Goal: Task Accomplishment & Management: Complete application form

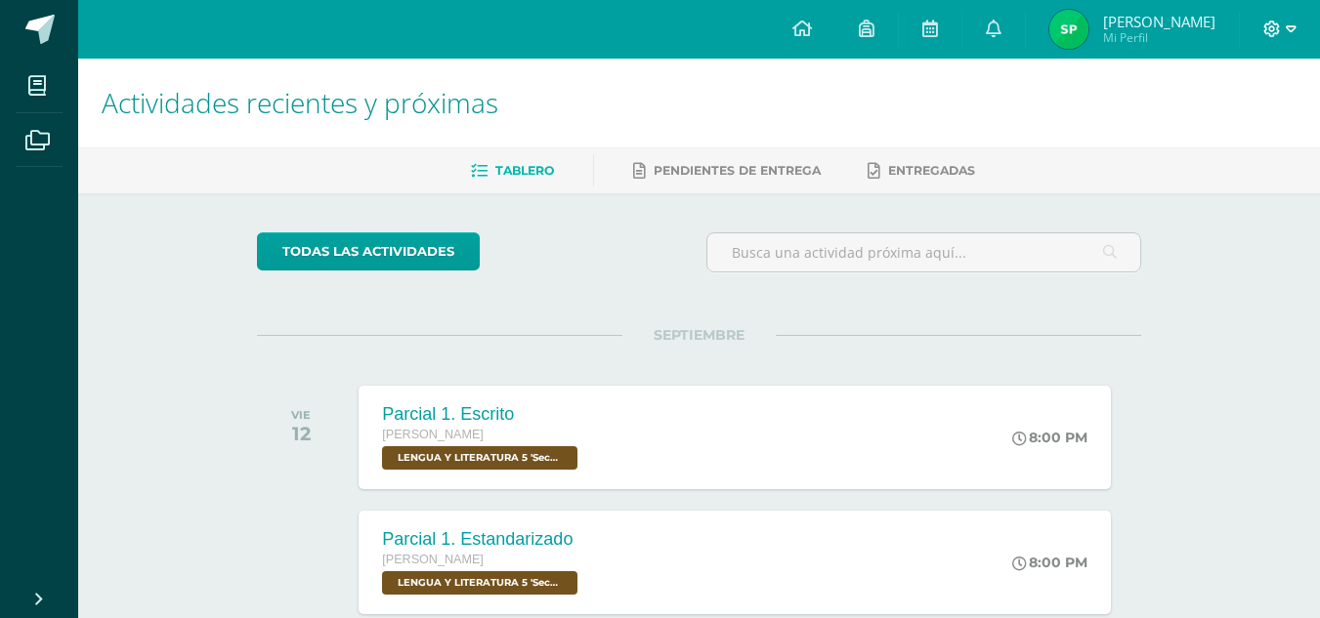
click at [1285, 28] on icon at bounding box center [1290, 30] width 11 height 18
click at [1222, 131] on span "Cerrar sesión" at bounding box center [1229, 132] width 88 height 19
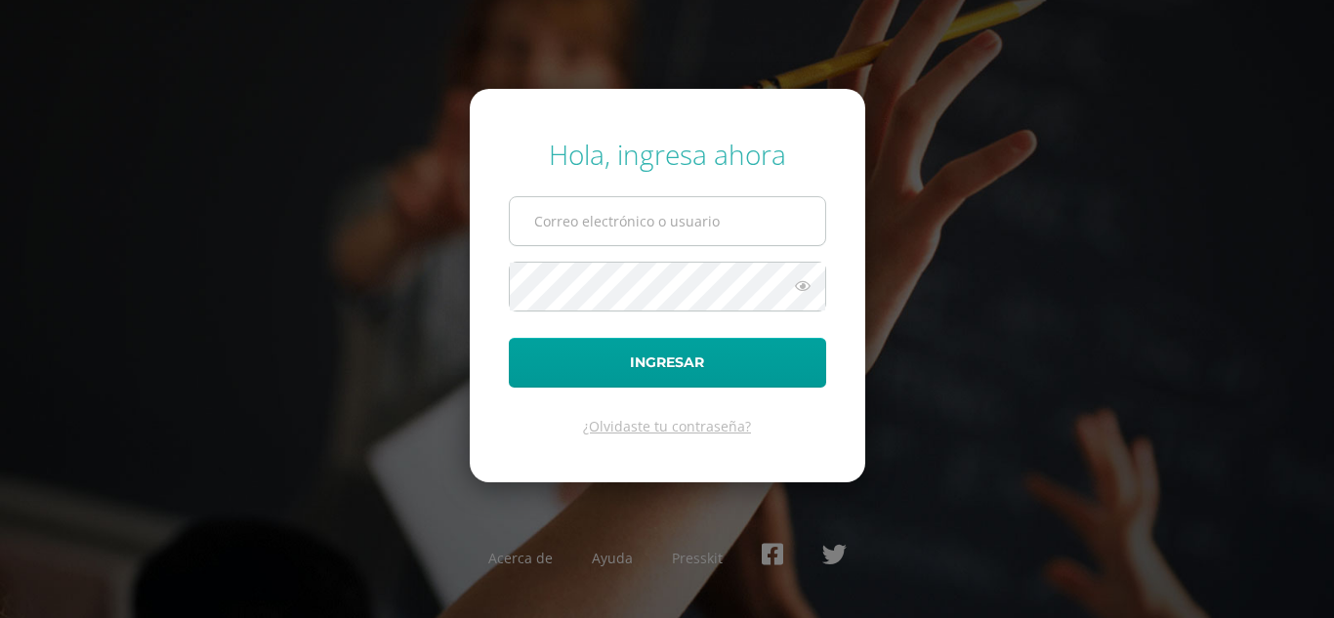
type input "jadeguarcas2023@maiagt.org"
drag, startPoint x: 734, startPoint y: 224, endPoint x: 445, endPoint y: 229, distance: 288.2
click at [445, 229] on div "Hola, ingresa ahora jadeguarcas2023@maiagt.org Ingresar ¿Olvidaste tu contraseñ…" at bounding box center [667, 308] width 1260 height 377
type input "2022013@maiagt.org"
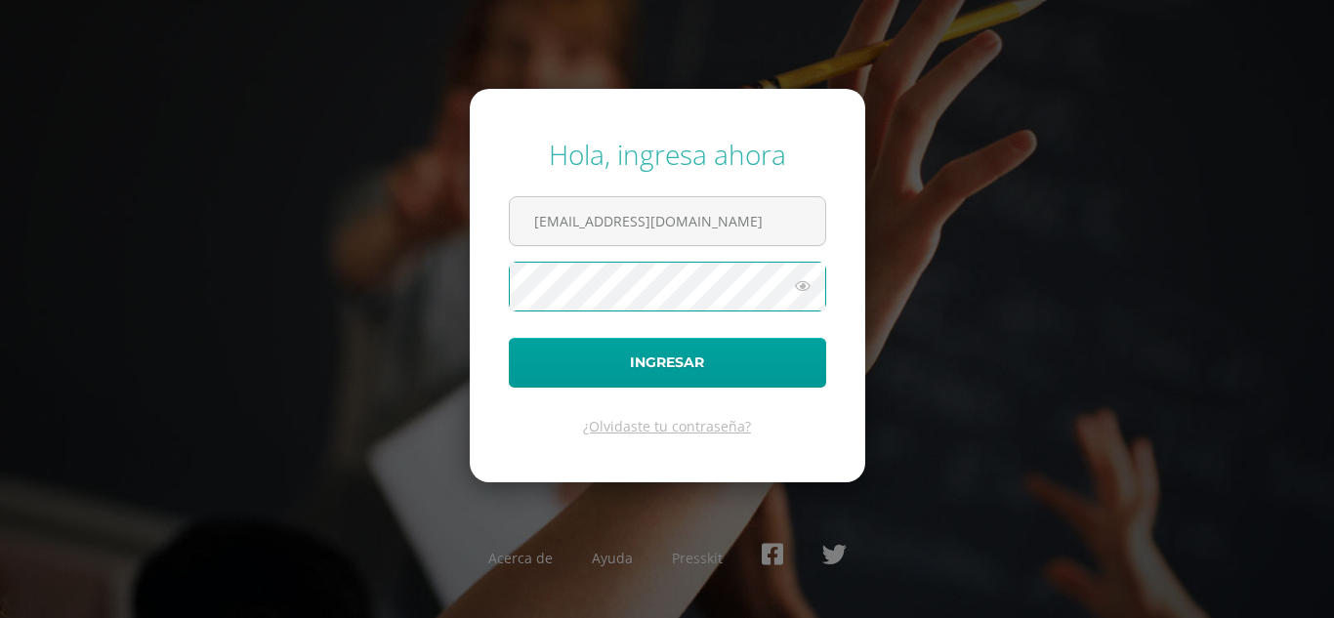
click at [421, 292] on div "Hola, ingresa ahora 2022013@maiagt.org Ingresar ¿Olvidaste tu contraseña? Acerc…" at bounding box center [667, 308] width 1260 height 377
click at [803, 284] on icon at bounding box center [802, 285] width 25 height 23
click at [807, 279] on icon at bounding box center [801, 285] width 27 height 23
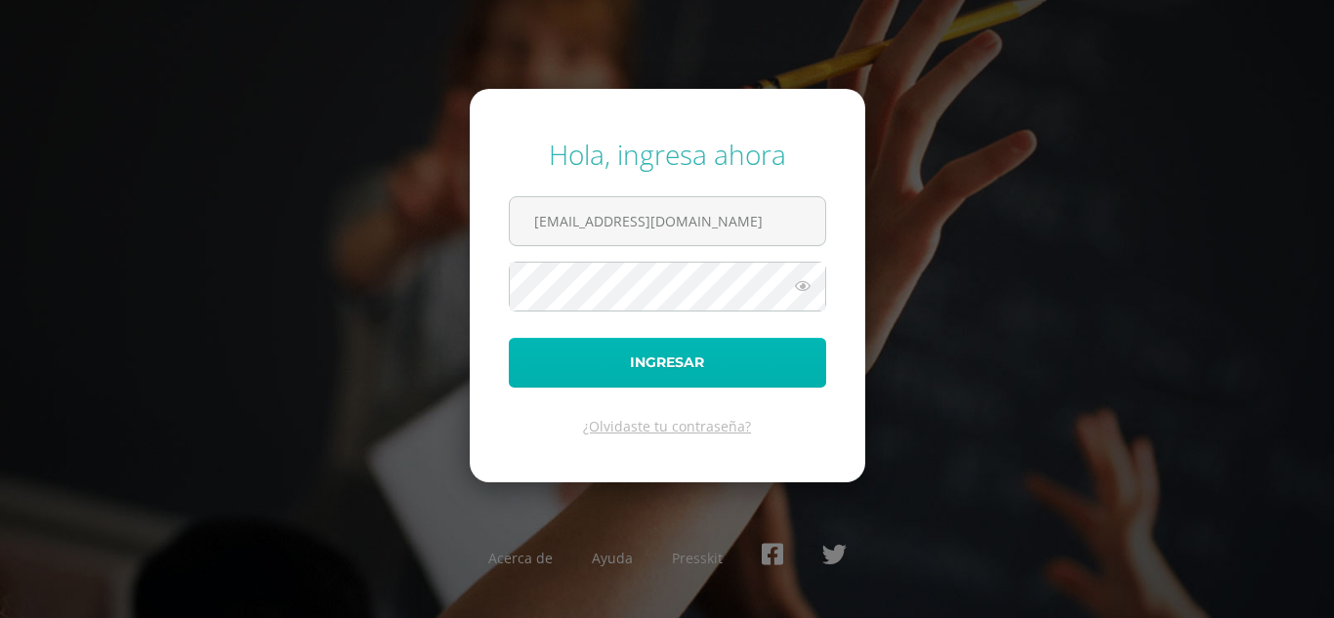
click at [704, 361] on button "Ingresar" at bounding box center [667, 363] width 317 height 50
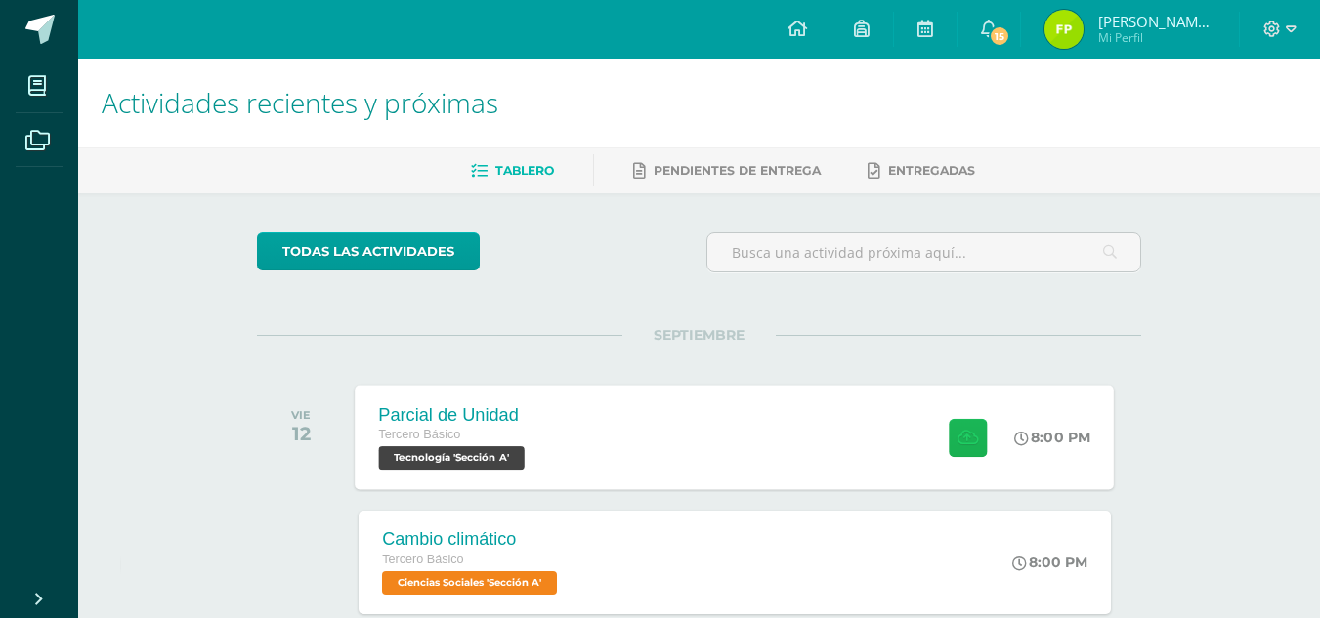
click at [976, 433] on button at bounding box center [967, 437] width 38 height 38
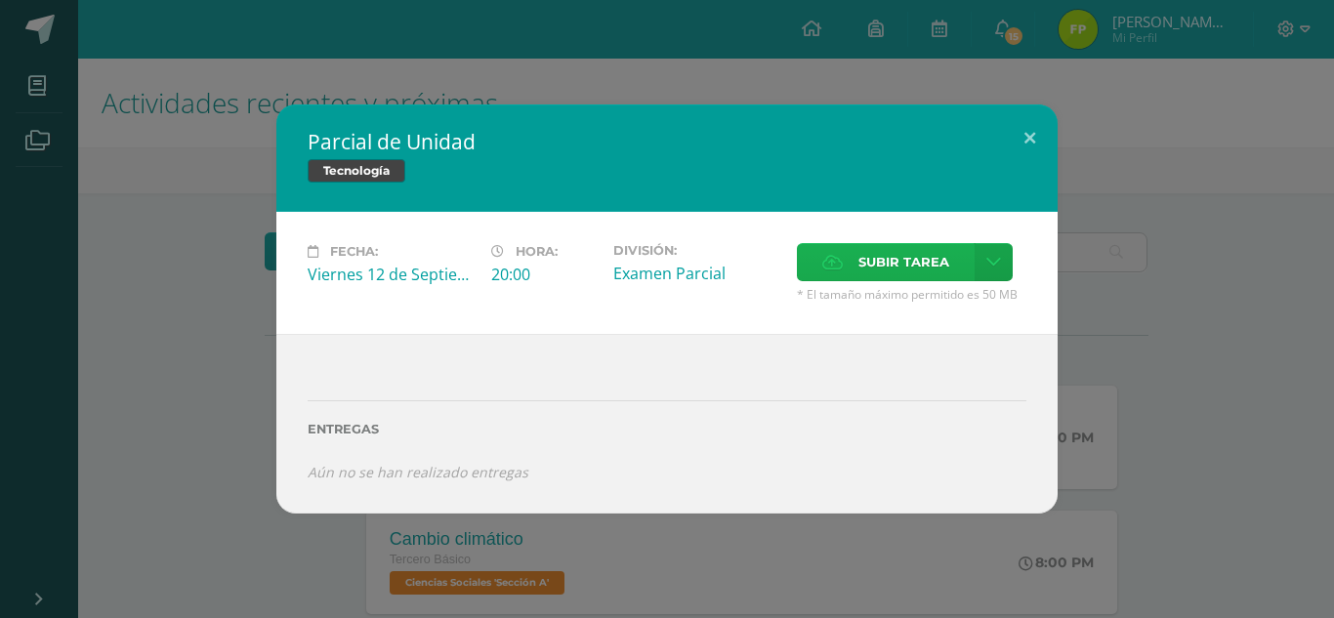
click at [901, 257] on span "Subir tarea" at bounding box center [904, 262] width 91 height 36
click at [0, 0] on input "Subir tarea" at bounding box center [0, 0] width 0 height 0
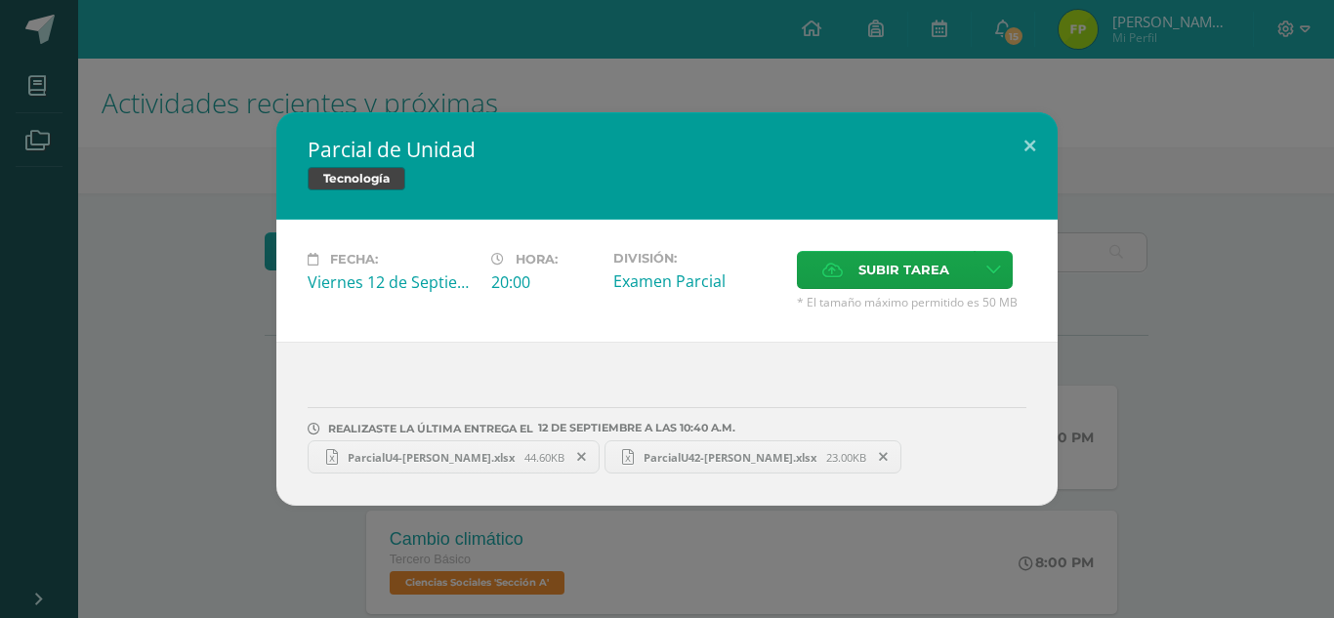
click at [453, 451] on span "ParcialU4-[PERSON_NAME].xlsx" at bounding box center [431, 457] width 187 height 15
click at [699, 467] on link "ParcialU42-Flor Palax.xlsx 23.00KB" at bounding box center [754, 457] width 298 height 33
click at [1029, 137] on button at bounding box center [1030, 145] width 56 height 66
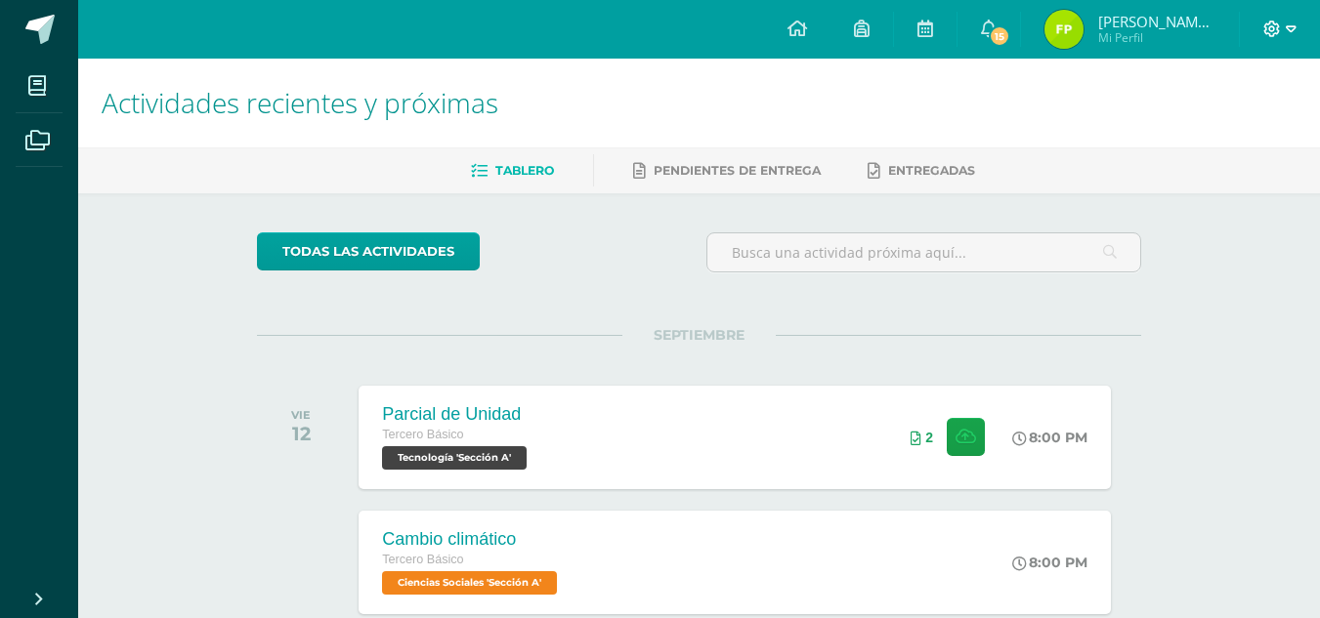
click at [1291, 29] on icon at bounding box center [1290, 30] width 11 height 18
click at [1248, 131] on span "Cerrar sesión" at bounding box center [1229, 133] width 88 height 19
